Goal: Information Seeking & Learning: Understand process/instructions

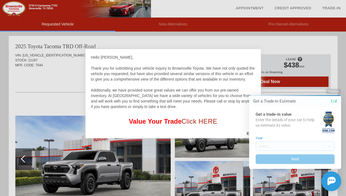
drag, startPoint x: 188, startPoint y: 58, endPoint x: 134, endPoint y: 100, distance: 67.9
click at [136, 100] on div "Hello [PERSON_NAME], Thank you for submitting your vehicle inquiry to Brownsvil…" at bounding box center [173, 89] width 164 height 71
click at [170, 42] on div at bounding box center [173, 98] width 346 height 196
click at [48, 66] on div at bounding box center [173, 98] width 346 height 196
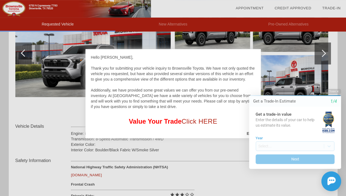
scroll to position [55, 0]
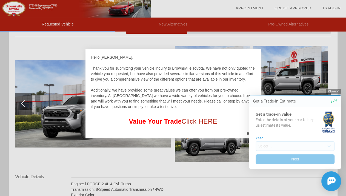
click at [336, 89] on button "Close" at bounding box center [332, 91] width 15 height 5
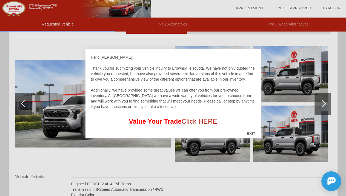
click at [249, 132] on div "EXIT" at bounding box center [250, 133] width 19 height 16
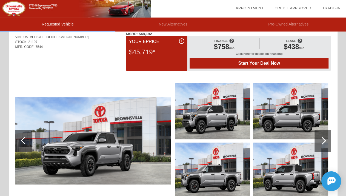
scroll to position [0, 0]
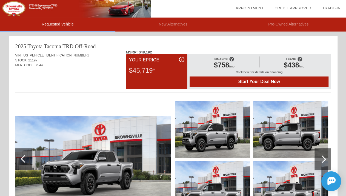
click at [232, 58] on span at bounding box center [231, 58] width 5 height 9
click at [229, 58] on span at bounding box center [231, 58] width 5 height 9
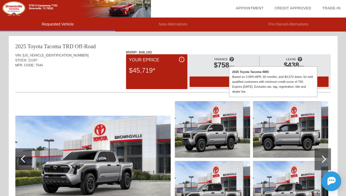
click at [249, 82] on div "Based on 3.99% APR, 60 months, and $4,572 down, for well qualified customers wi…" at bounding box center [273, 84] width 82 height 20
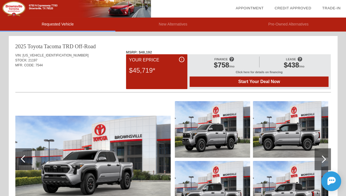
click at [181, 57] on div "i" at bounding box center [181, 59] width 5 height 5
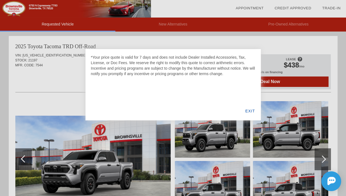
click at [252, 111] on div "EXIT" at bounding box center [249, 111] width 21 height 19
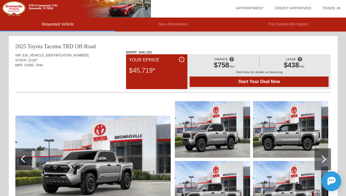
click at [231, 62] on span at bounding box center [231, 58] width 5 height 9
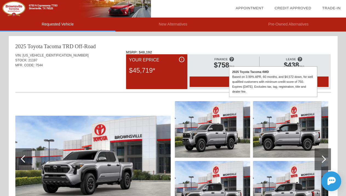
click at [224, 63] on span "$758" at bounding box center [221, 65] width 15 height 8
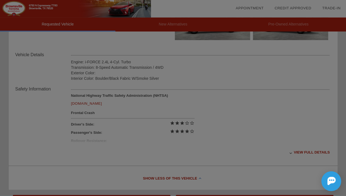
scroll to position [199, 0]
